Goal: Transaction & Acquisition: Purchase product/service

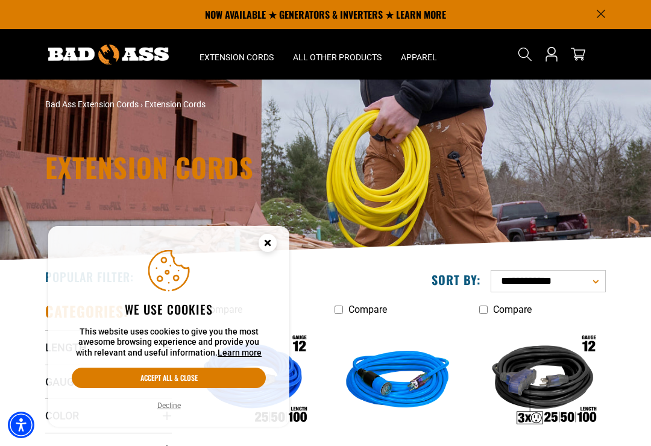
click at [203, 376] on button "Accept all & close" at bounding box center [169, 378] width 194 height 20
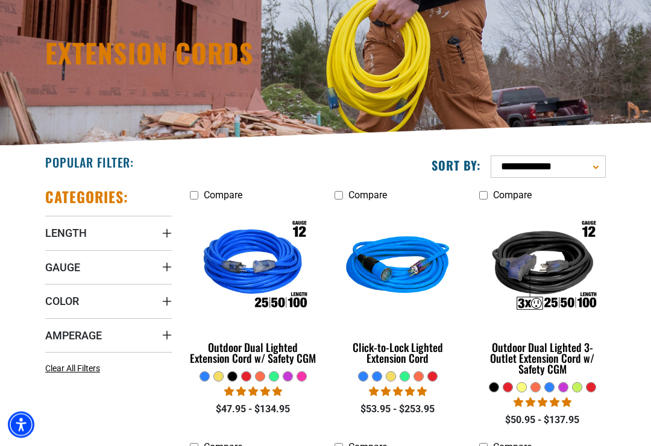
scroll to position [115, 0]
click at [56, 233] on span "Length" at bounding box center [66, 233] width 42 height 14
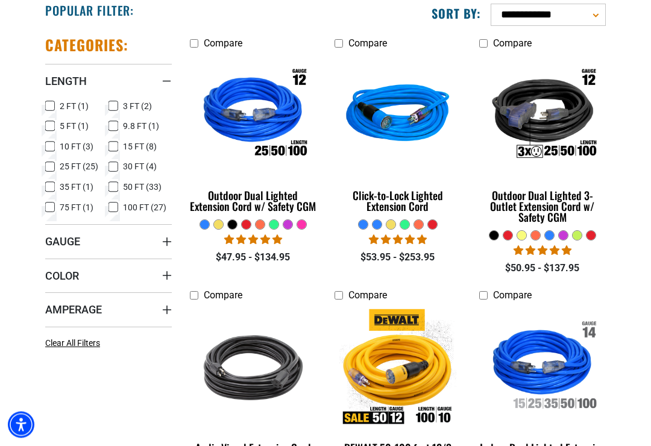
click at [62, 314] on span "Amperage" at bounding box center [73, 310] width 57 height 14
click at [50, 268] on summary "Color" at bounding box center [108, 276] width 127 height 34
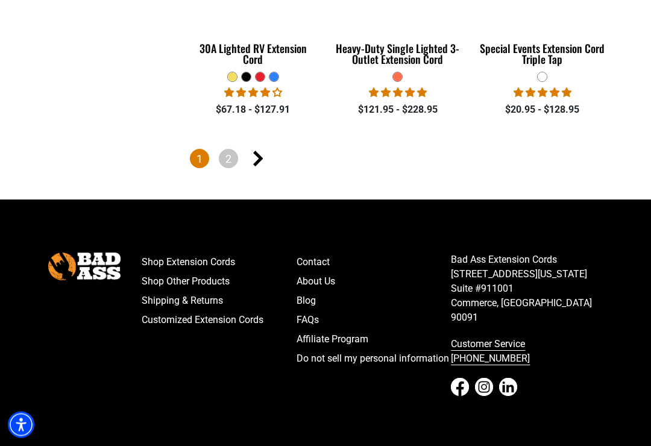
scroll to position [2658, 0]
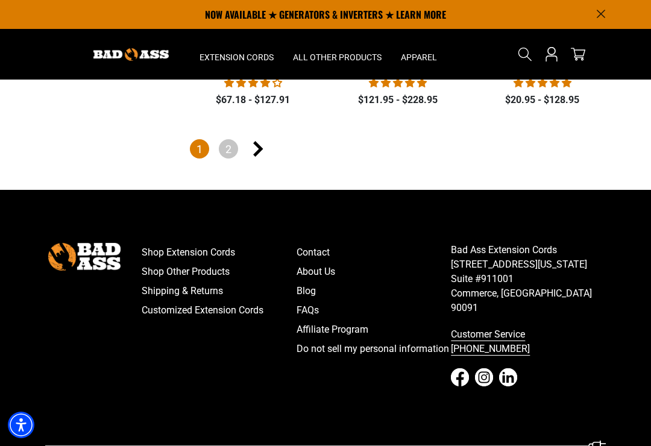
click at [257, 301] on link "Customized Extension Cords" at bounding box center [219, 310] width 155 height 19
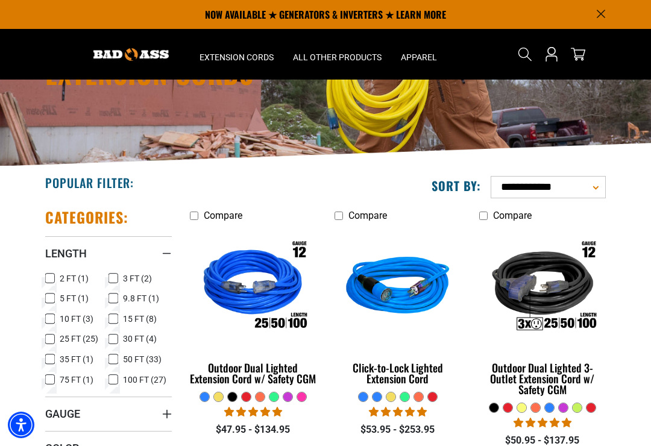
scroll to position [93, 0]
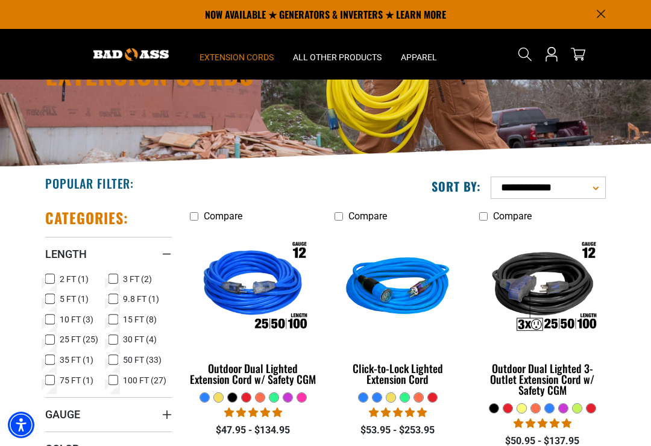
click at [251, 58] on span "Extension Cords" at bounding box center [237, 57] width 74 height 11
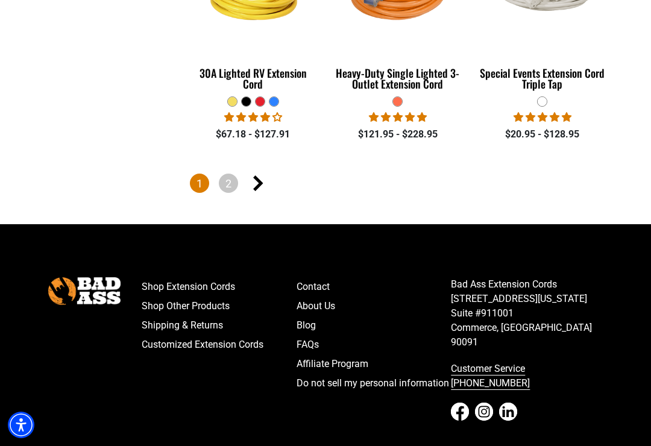
scroll to position [2658, 0]
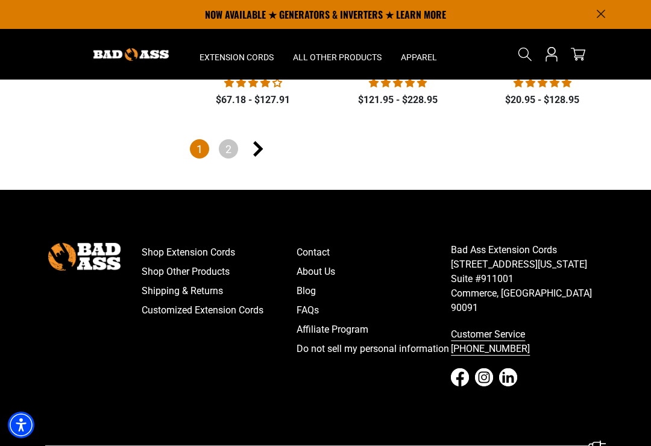
click at [267, 301] on link "Customized Extension Cords" at bounding box center [219, 310] width 155 height 19
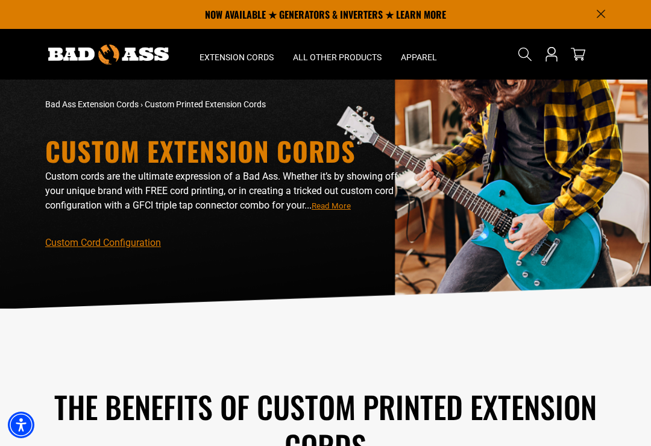
click at [340, 338] on div "The Benefits of Custom Printed Extension Cords It’s free so why not? There are …" at bounding box center [325, 450] width 579 height 246
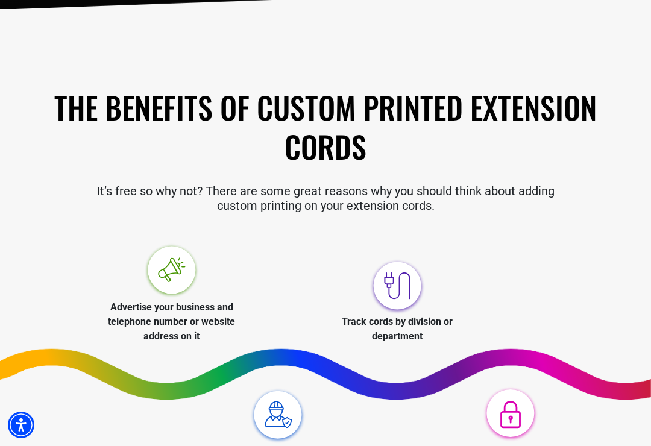
scroll to position [302, 0]
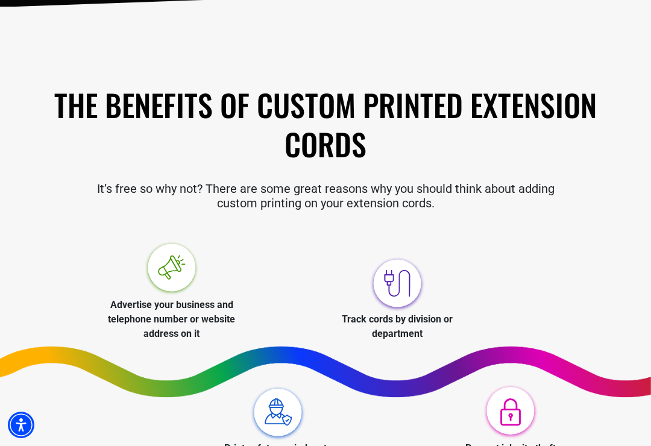
click at [181, 276] on img at bounding box center [171, 269] width 57 height 57
click at [204, 318] on p "Advertise your business and telephone number or website address on it" at bounding box center [171, 319] width 140 height 43
click at [201, 328] on p "Advertise your business and telephone number or website address on it" at bounding box center [171, 319] width 140 height 43
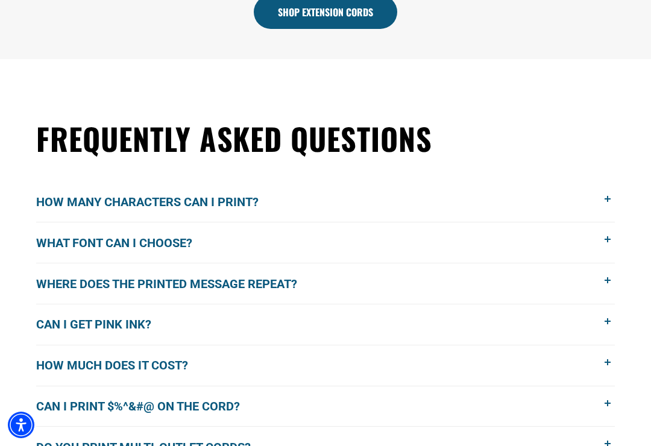
scroll to position [842, 0]
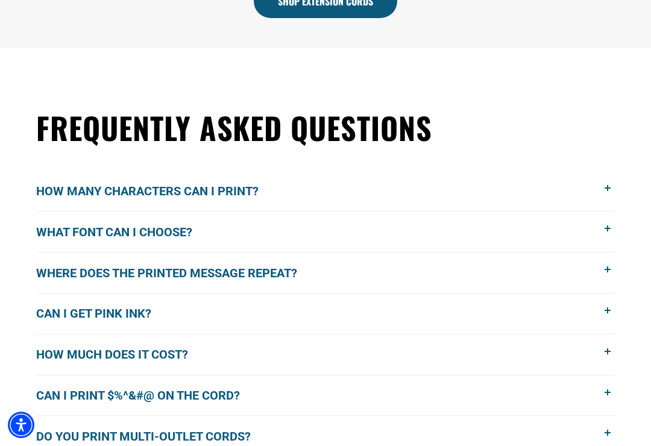
click at [606, 191] on span at bounding box center [608, 188] width 13 height 13
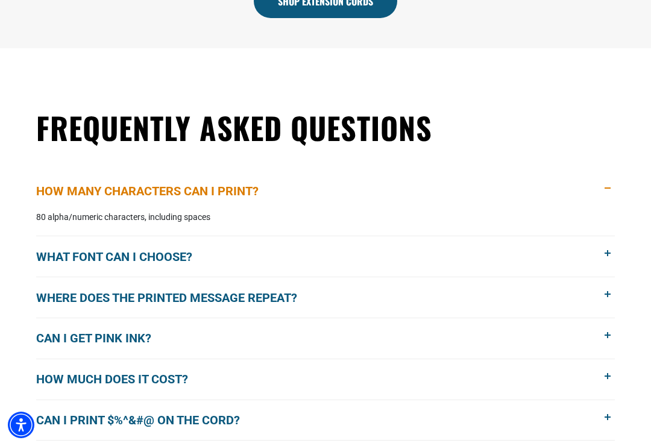
click at [608, 296] on span at bounding box center [608, 294] width 13 height 13
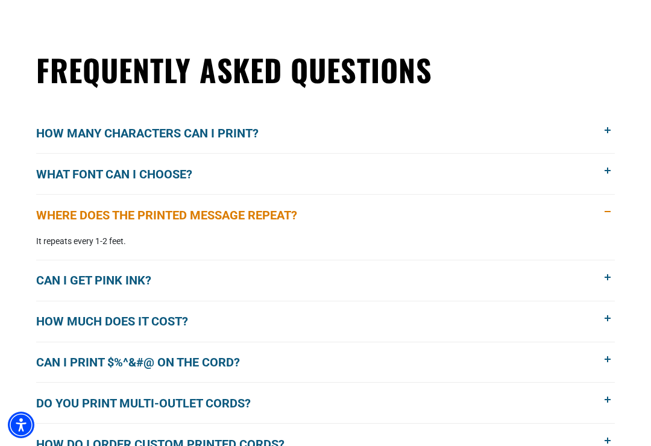
scroll to position [901, 0]
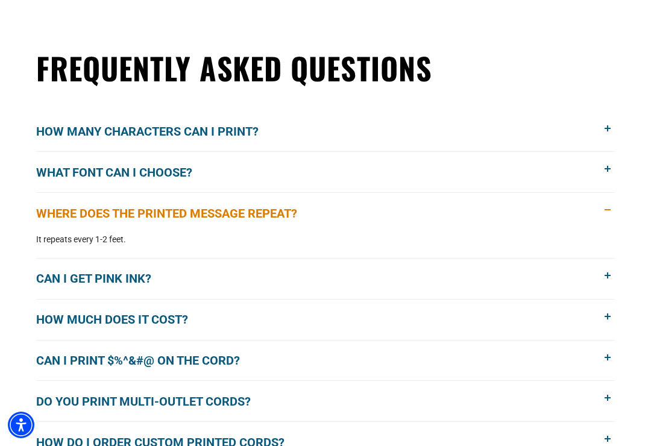
click at [568, 323] on button "How much does it cost?" at bounding box center [325, 320] width 579 height 40
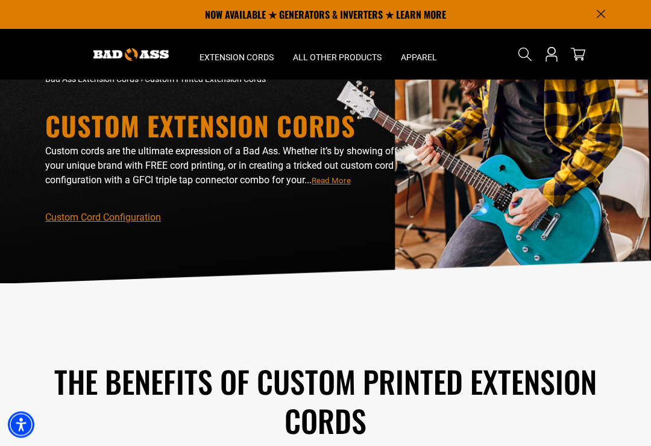
scroll to position [0, 0]
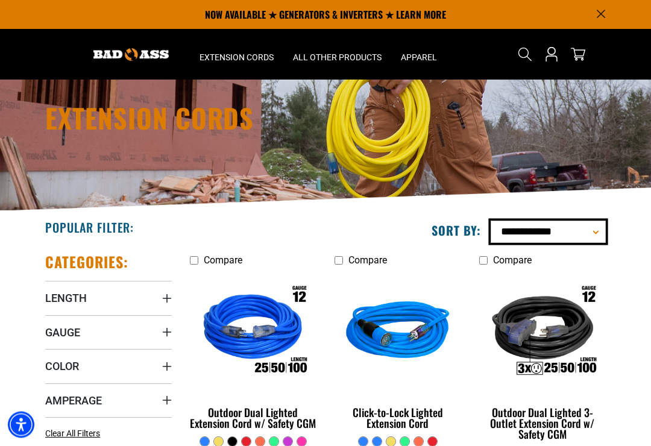
click at [593, 231] on select "**********" at bounding box center [548, 232] width 115 height 22
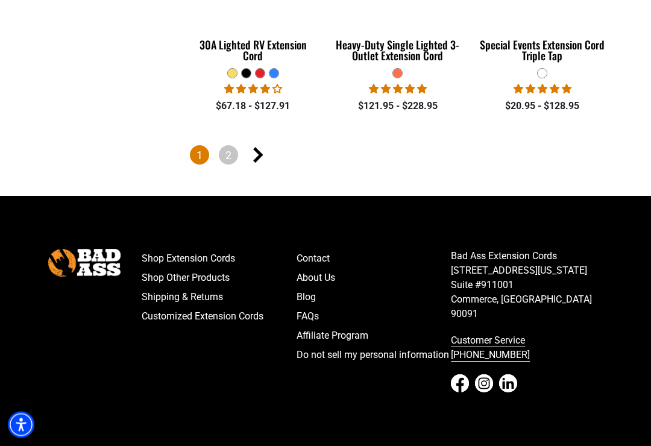
scroll to position [2657, 0]
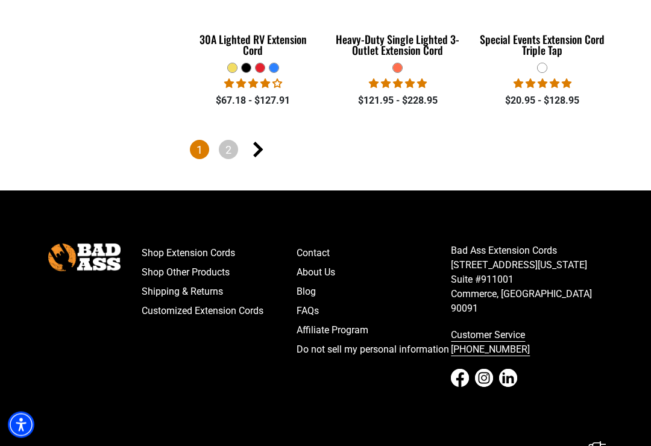
click at [244, 302] on link "Customized Extension Cords" at bounding box center [219, 311] width 155 height 19
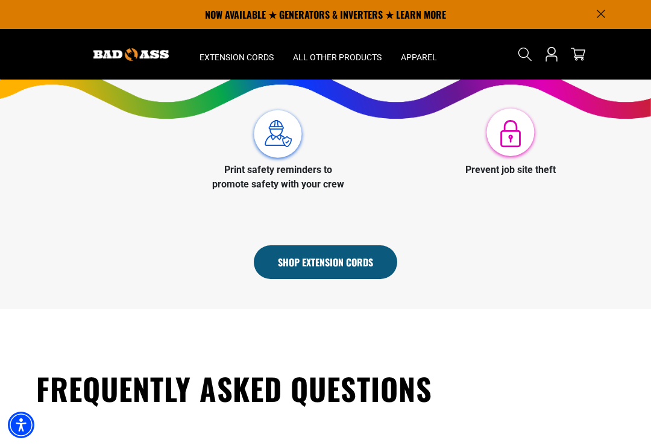
scroll to position [581, 0]
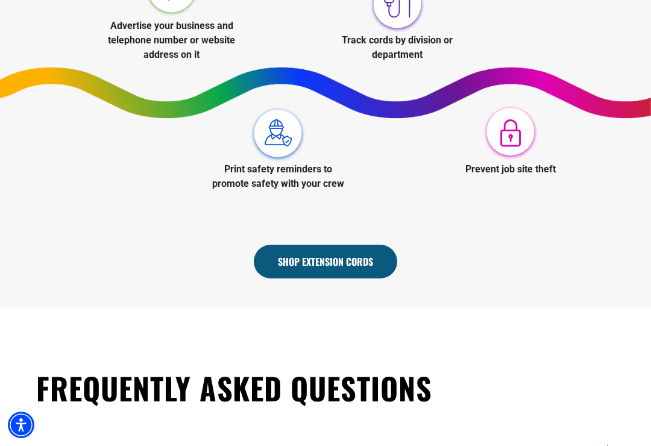
click at [367, 268] on link "Shop Extension Cords" at bounding box center [325, 262] width 143 height 34
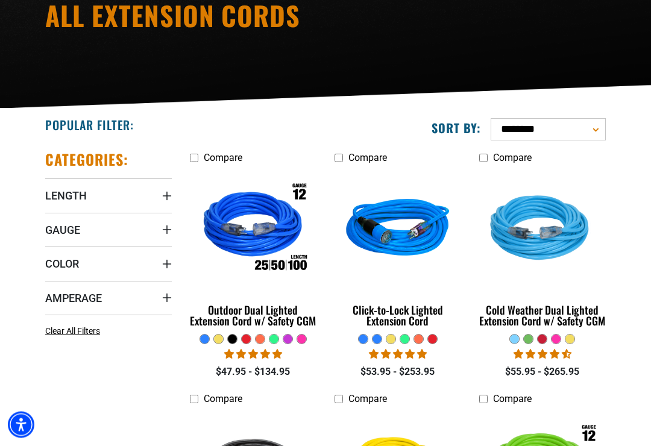
scroll to position [152, 0]
click at [417, 318] on div "Click-to-Lock Lighted Extension Cord" at bounding box center [398, 315] width 127 height 22
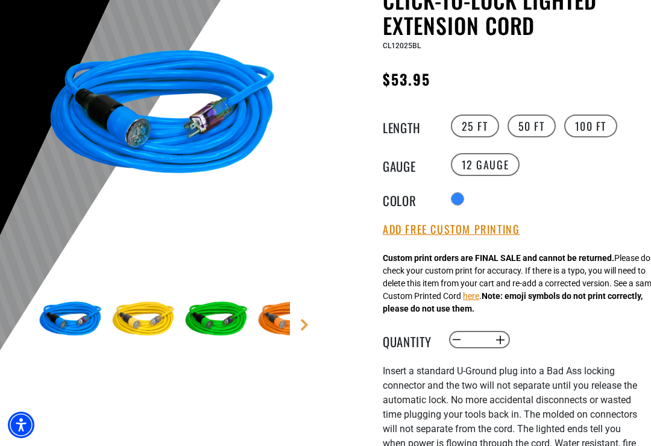
scroll to position [145, 0]
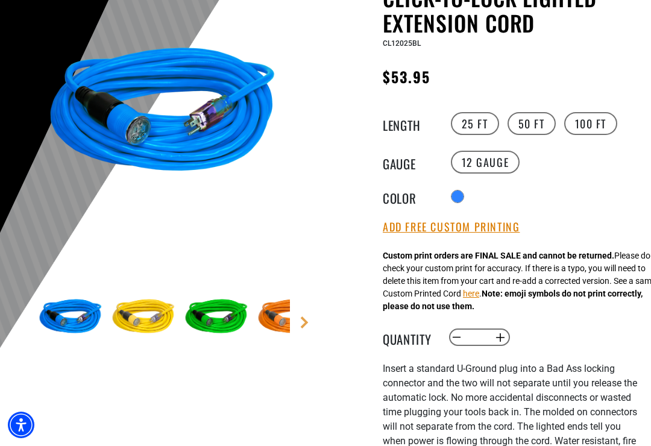
click at [497, 234] on button "Add Free Custom Printing" at bounding box center [451, 227] width 137 height 13
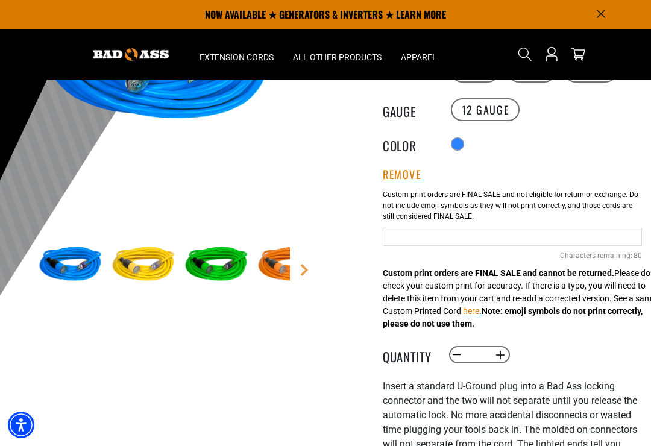
scroll to position [124, 0]
